Goal: Obtain resource: Download file/media

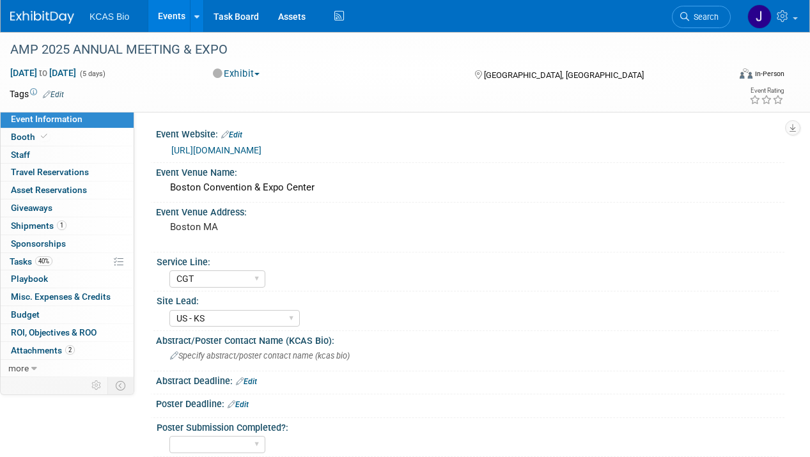
select select "CGT"
select select "US - KS"
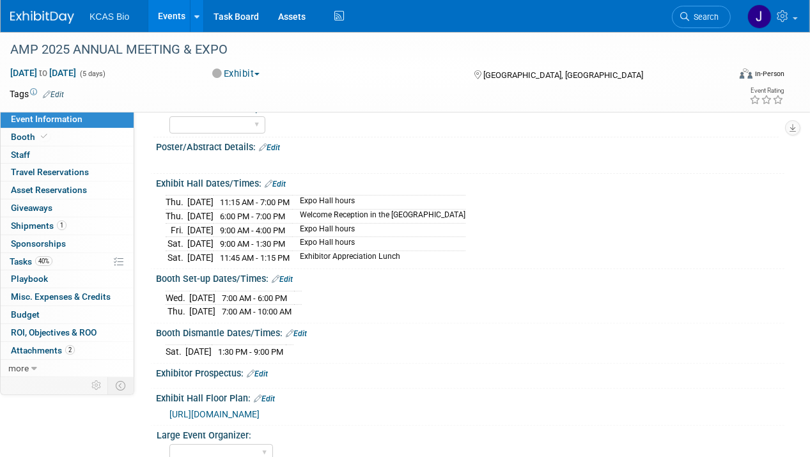
click at [702, 15] on span "Search" at bounding box center [703, 17] width 29 height 10
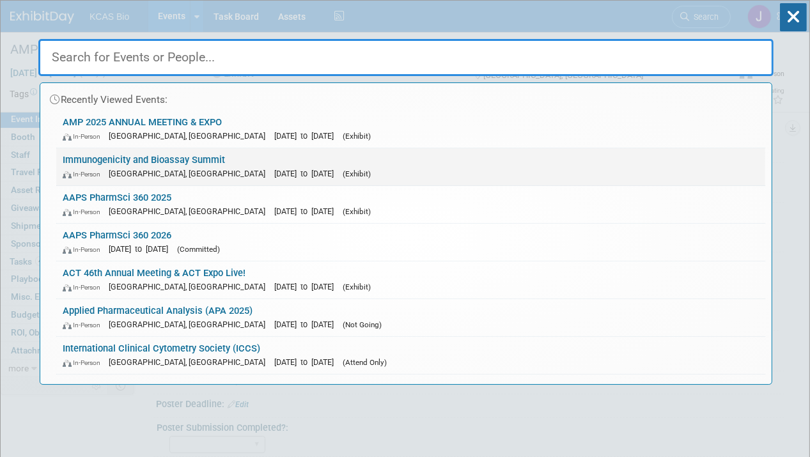
click at [274, 169] on span "[DATE] to [DATE]" at bounding box center [307, 174] width 66 height 10
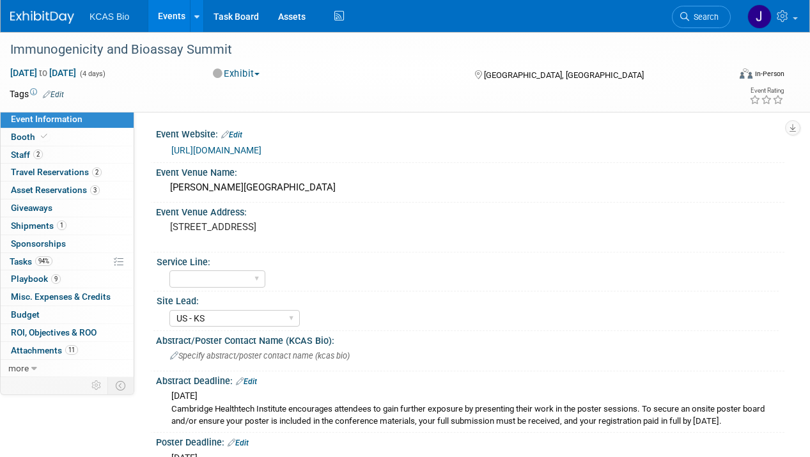
select select "US - KS"
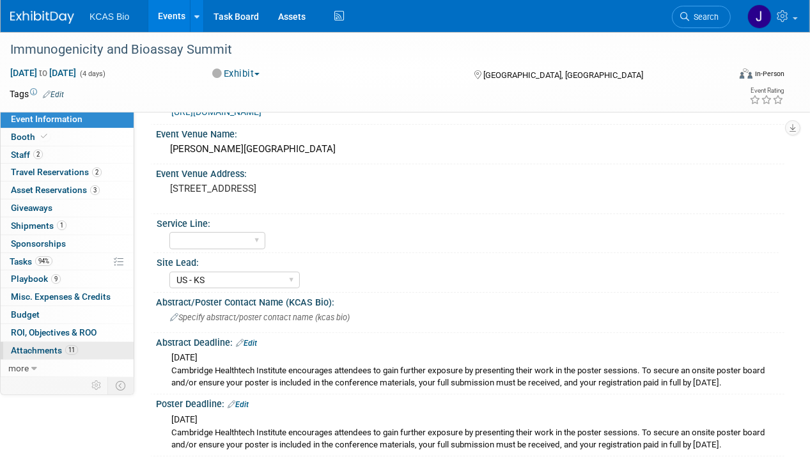
scroll to position [64, 0]
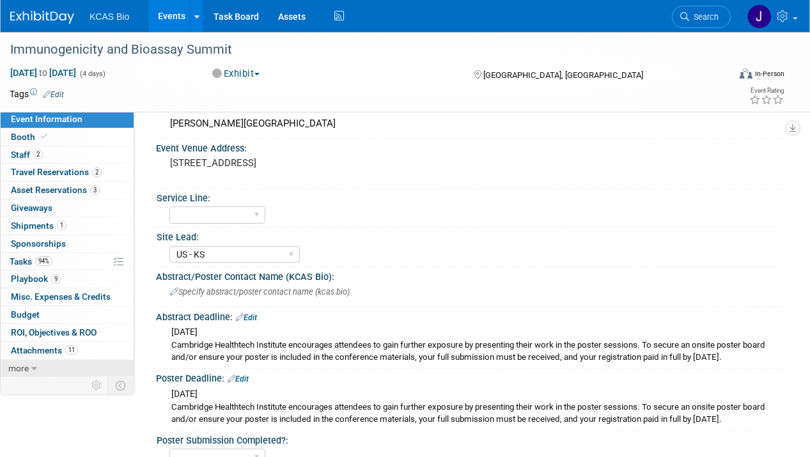
click at [32, 364] on icon at bounding box center [34, 368] width 6 height 9
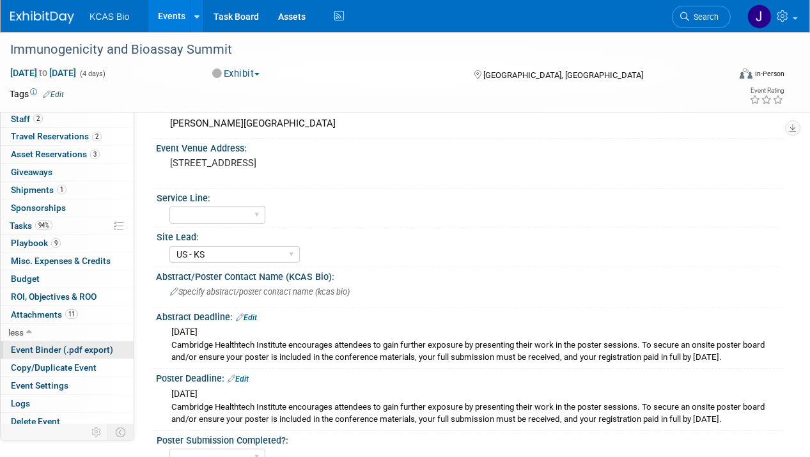
click at [32, 344] on span "Event Binder (.pdf export)" at bounding box center [62, 349] width 102 height 10
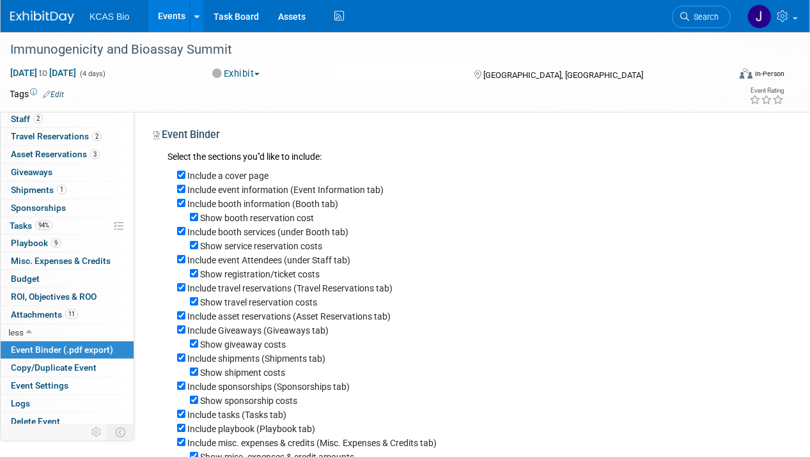
scroll to position [290, 0]
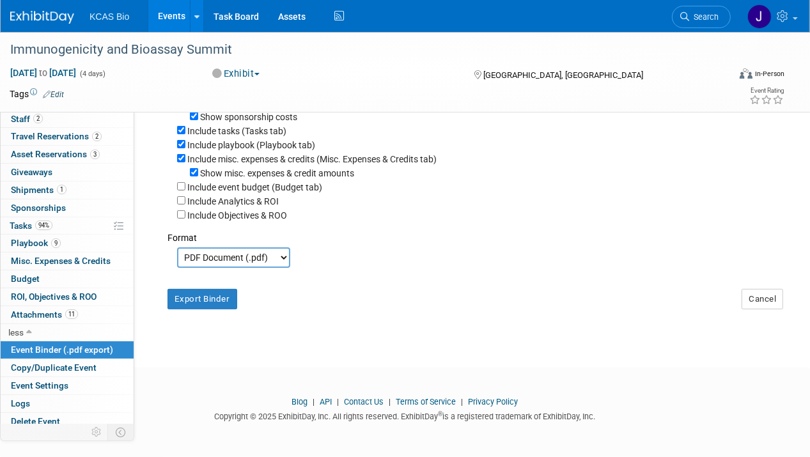
click at [243, 259] on select "PDF Document (.pdf) Microsoft Word (.docx)" at bounding box center [233, 257] width 113 height 20
click at [177, 249] on select "PDF Document (.pdf) Microsoft Word (.docx)" at bounding box center [233, 257] width 113 height 20
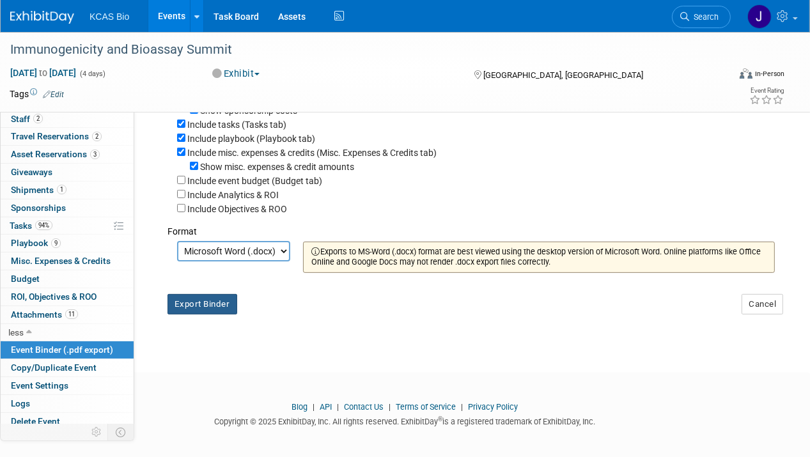
click at [227, 314] on button "Export Binder" at bounding box center [202, 304] width 70 height 20
click at [279, 259] on select "PDF Document (.pdf) Microsoft Word (.docx)" at bounding box center [233, 251] width 113 height 20
select select "pdf"
click at [177, 249] on select "PDF Document (.pdf) Microsoft Word (.docx)" at bounding box center [233, 251] width 113 height 20
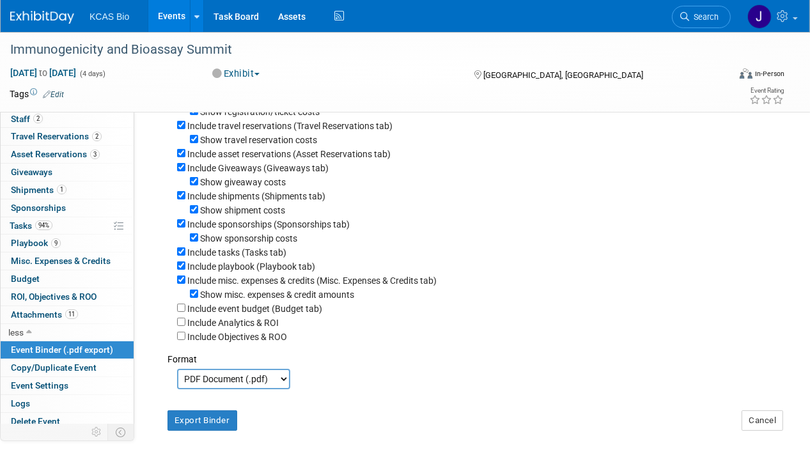
scroll to position [162, 0]
click at [194, 298] on input "Show misc. expenses & credit amounts" at bounding box center [194, 293] width 8 height 8
checkbox input "false"
click at [181, 256] on input "Include tasks (Tasks tab)" at bounding box center [181, 251] width 8 height 8
checkbox input "false"
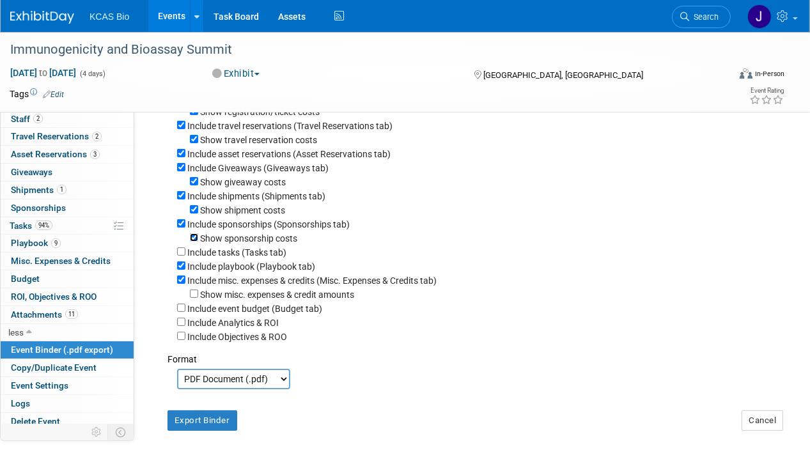
click at [195, 240] on input "Show sponsorship costs" at bounding box center [194, 237] width 8 height 8
checkbox input "false"
click at [195, 212] on input "Show shipment costs" at bounding box center [194, 209] width 8 height 8
checkbox input "false"
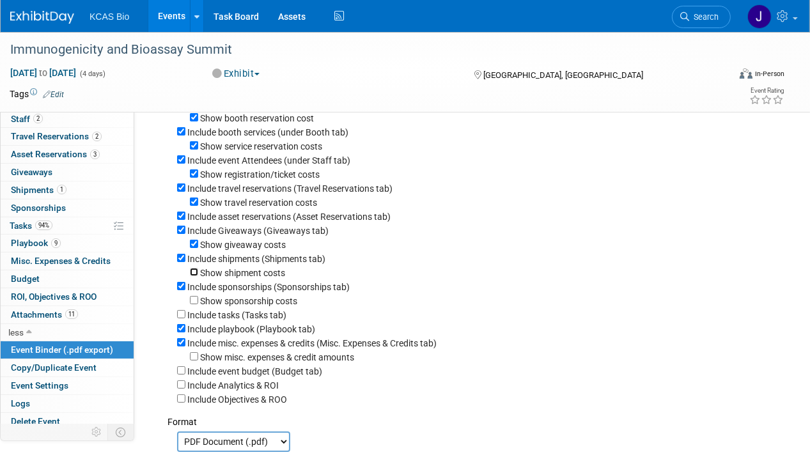
scroll to position [98, 0]
click at [181, 234] on input "Include Giveaways (Giveaways tab)" at bounding box center [181, 231] width 8 height 8
checkbox input "false"
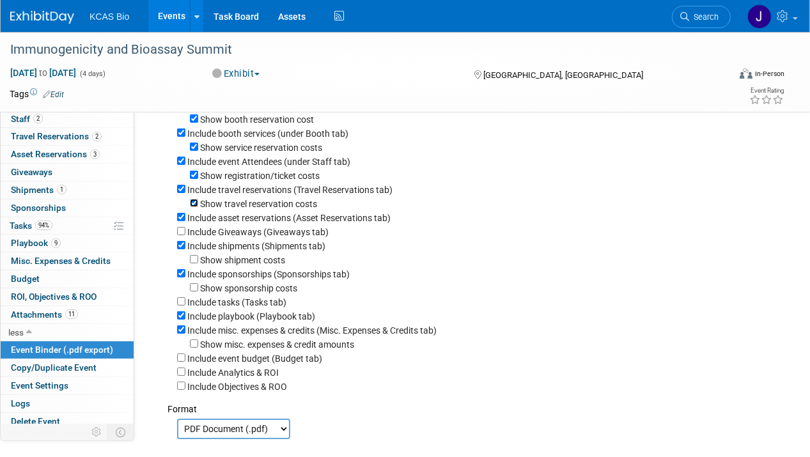
click at [195, 206] on input "Show travel reservation costs" at bounding box center [194, 203] width 8 height 8
checkbox input "false"
click at [195, 177] on input "Show registration/ticket costs" at bounding box center [194, 175] width 8 height 8
checkbox input "false"
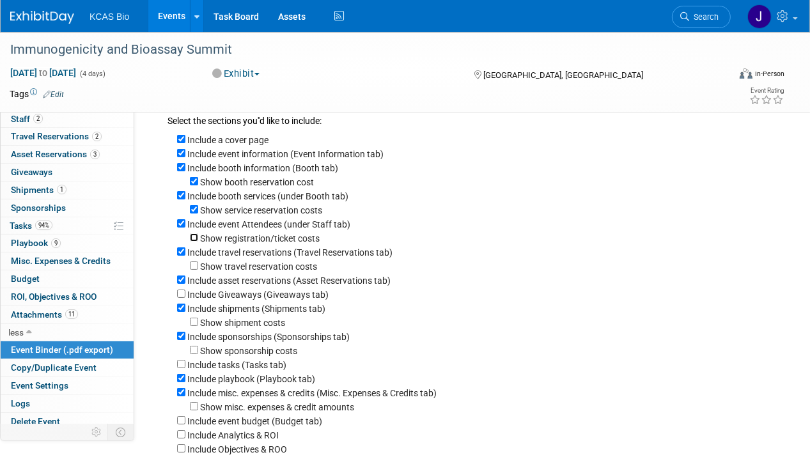
scroll to position [35, 0]
click at [194, 212] on input "Show service reservation costs" at bounding box center [194, 210] width 8 height 8
checkbox input "false"
click at [193, 185] on input "Show booth reservation cost" at bounding box center [194, 182] width 8 height 8
checkbox input "false"
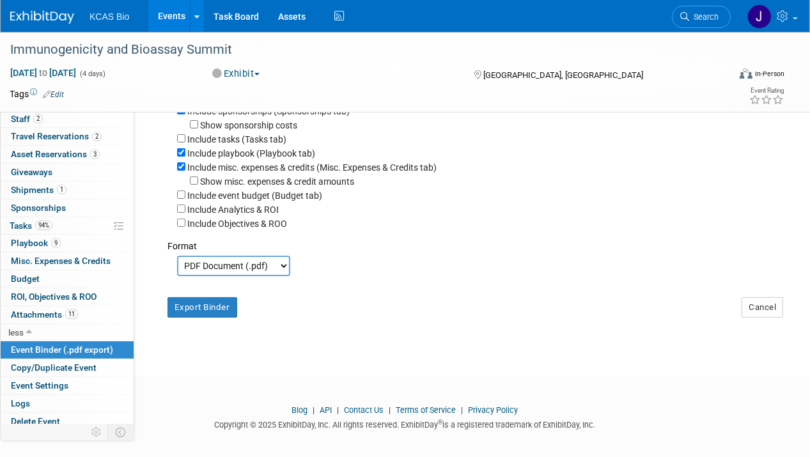
scroll to position [276, 0]
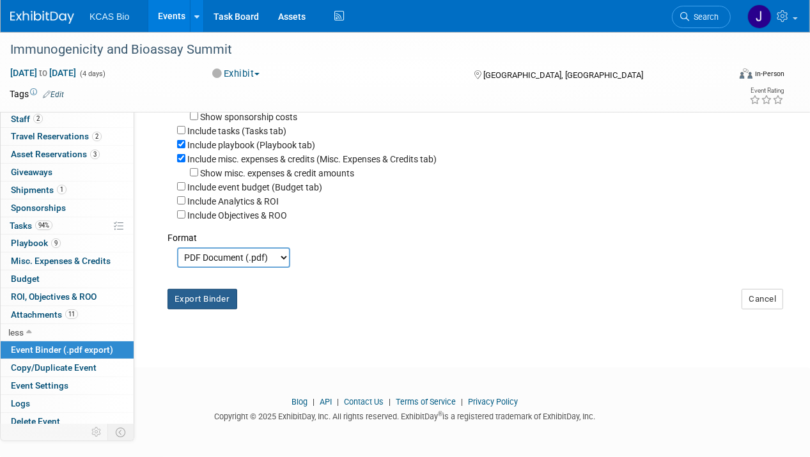
click at [196, 300] on button "Export Binder" at bounding box center [202, 299] width 70 height 20
click at [225, 53] on div "Immunogenicity and Bioassay Summit" at bounding box center [362, 49] width 712 height 23
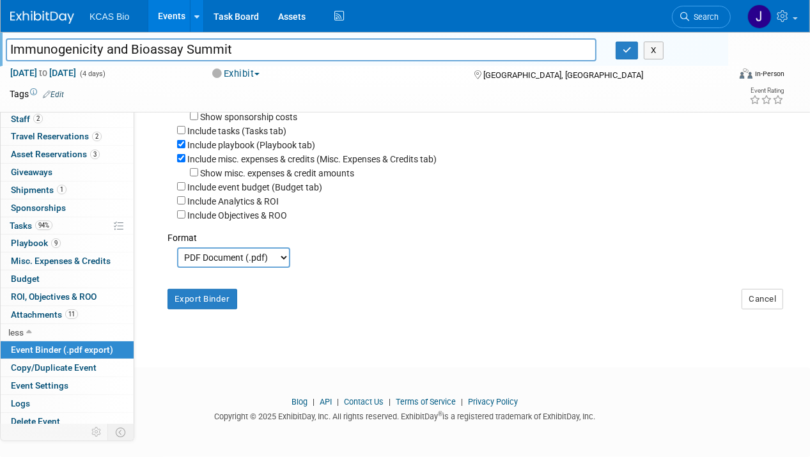
drag, startPoint x: 234, startPoint y: 48, endPoint x: 4, endPoint y: 41, distance: 230.8
click at [4, 42] on div "Immunogenicity and Bioassay Summit" at bounding box center [301, 51] width 610 height 19
click at [629, 49] on icon "button" at bounding box center [626, 50] width 9 height 8
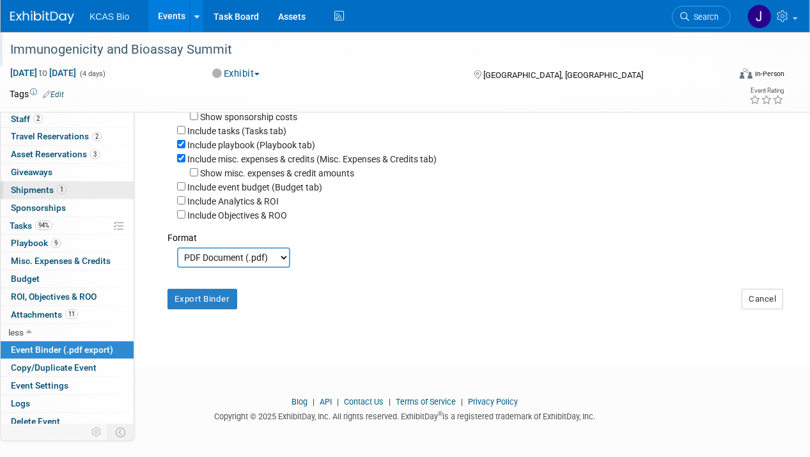
click at [27, 188] on span "Shipments 1" at bounding box center [39, 190] width 56 height 10
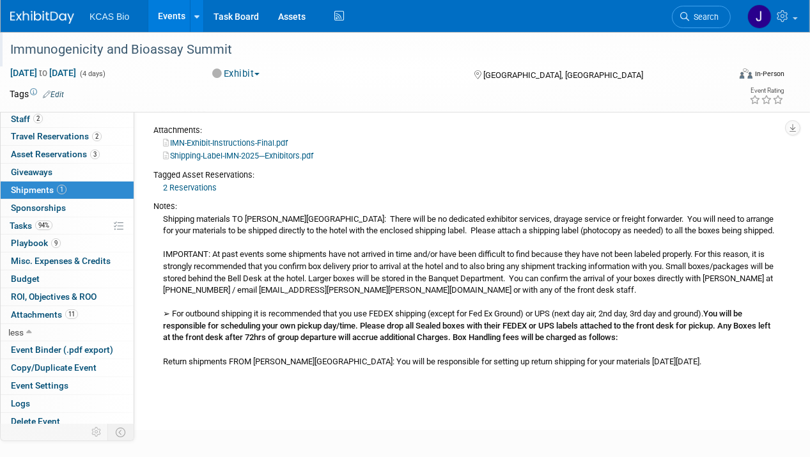
scroll to position [192, 0]
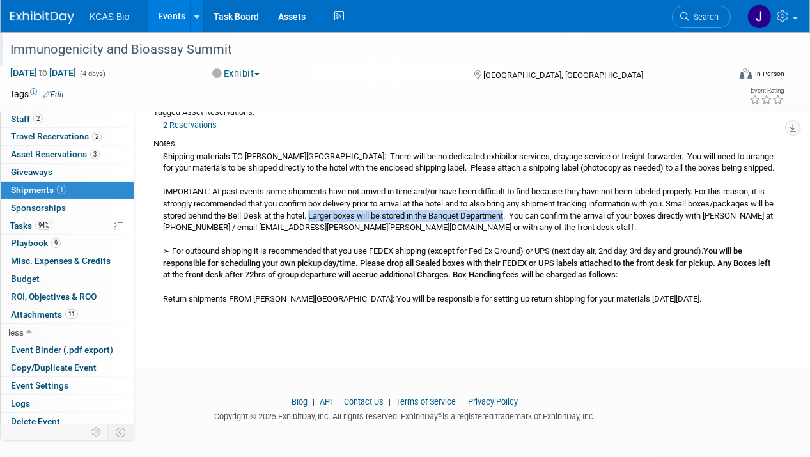
drag, startPoint x: 401, startPoint y: 216, endPoint x: 600, endPoint y: 214, distance: 199.4
click at [600, 214] on div "Shipping materials TO Hilton Alexandria Old Town: There will be no dedicated ex…" at bounding box center [463, 228] width 621 height 156
copy div "Larger boxes will be stored in the Banquet Department"
